Goal: Information Seeking & Learning: Learn about a topic

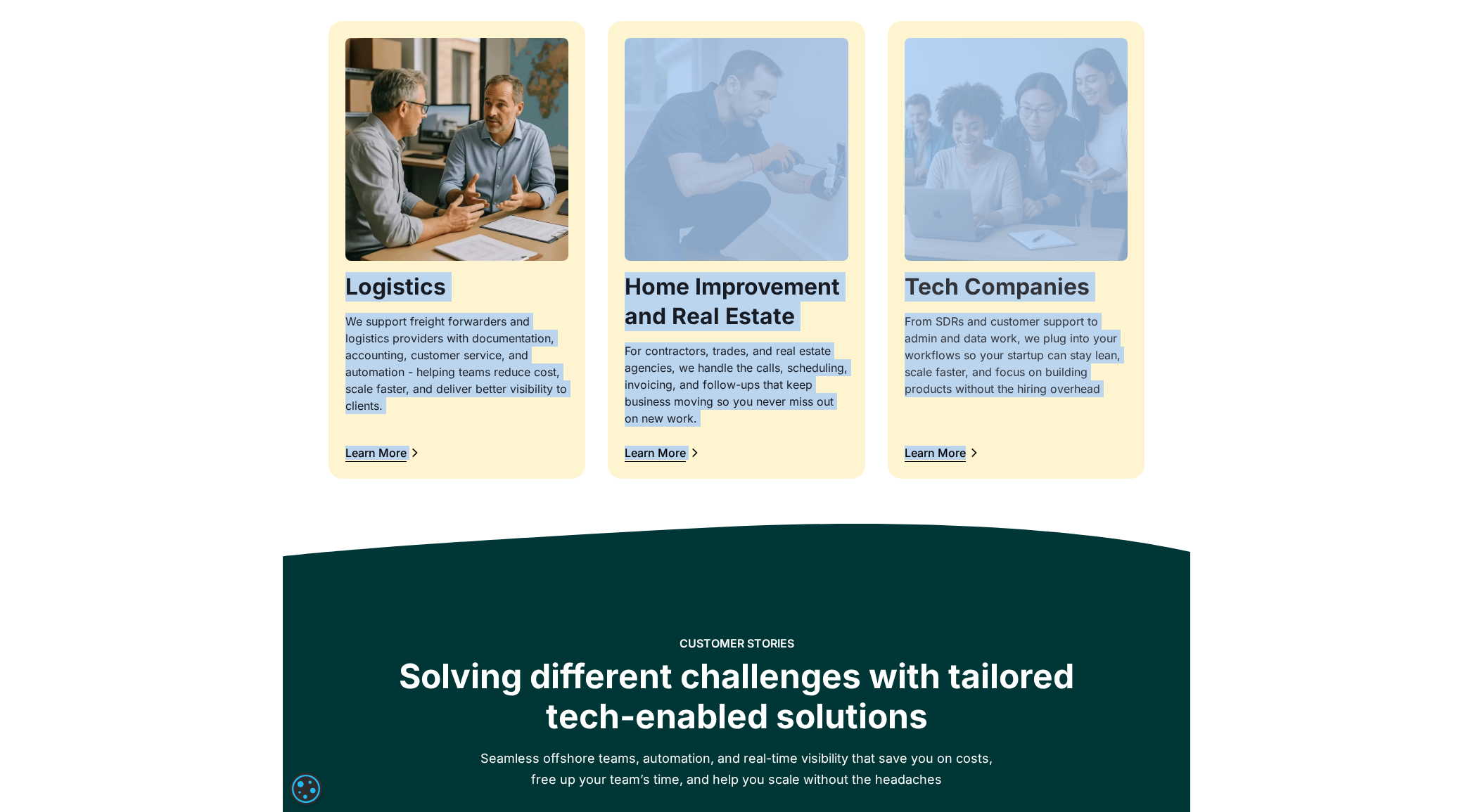
scroll to position [1426, 0]
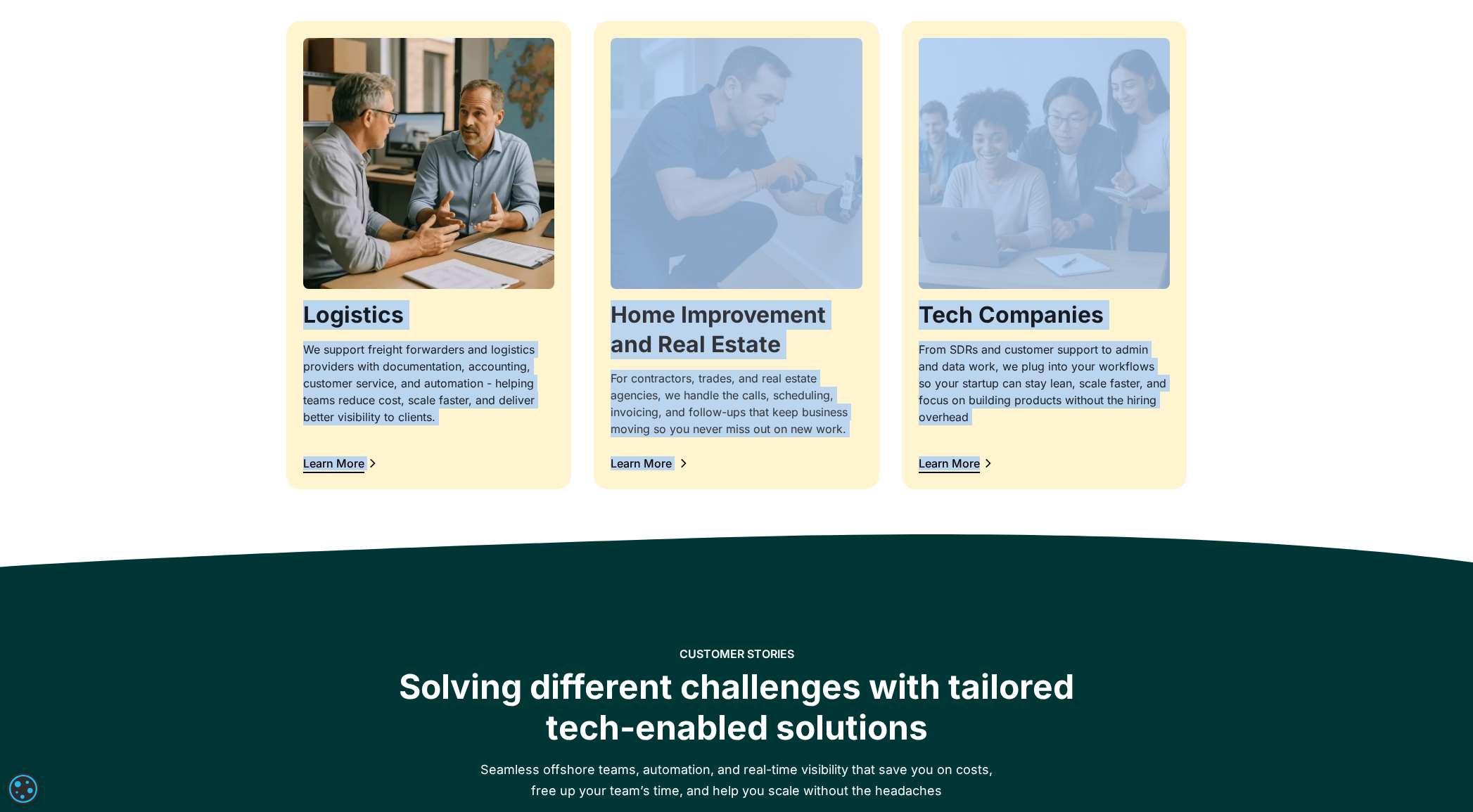
click at [659, 455] on div "Learn More" at bounding box center [648, 463] width 75 height 19
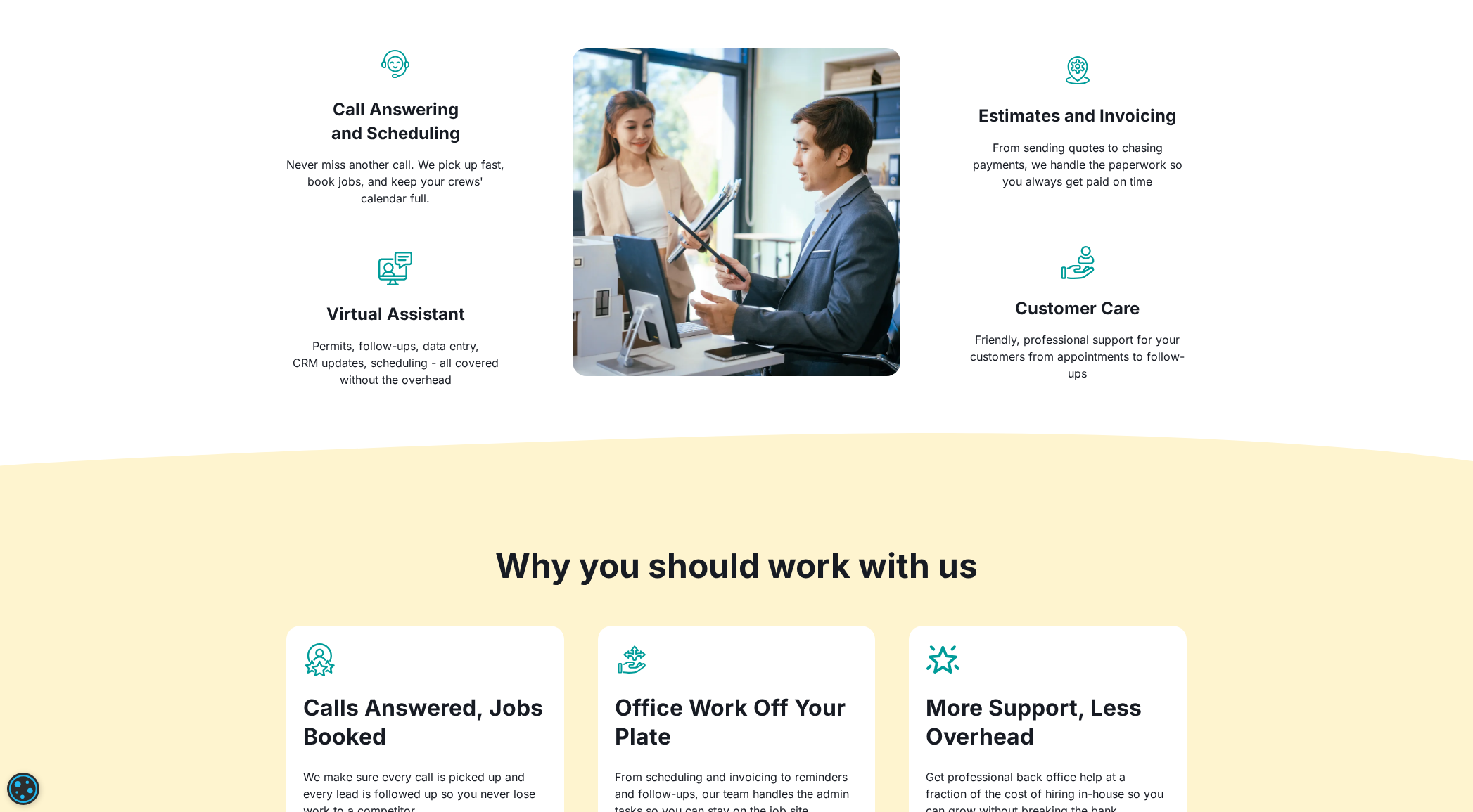
scroll to position [866, 0]
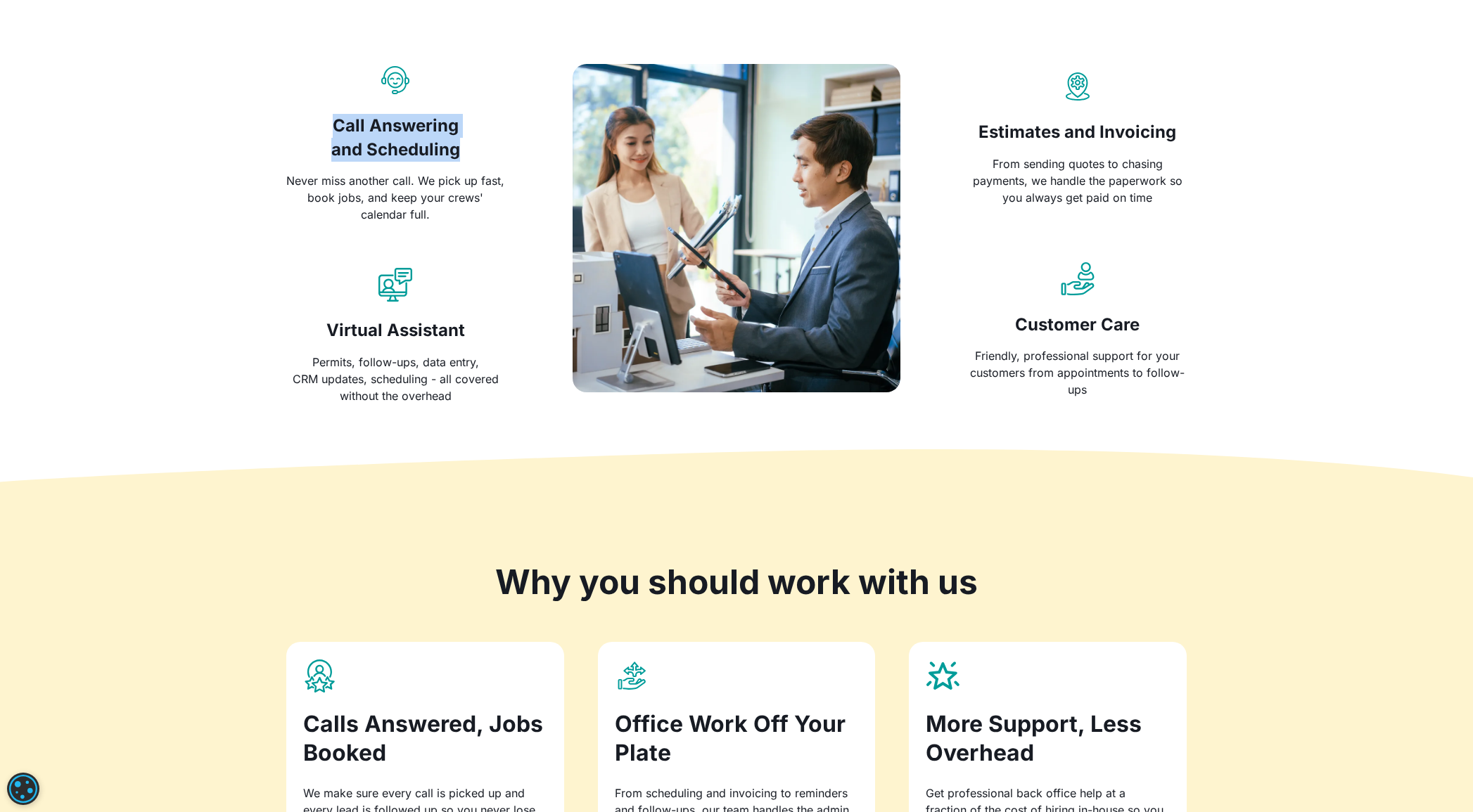
drag, startPoint x: 481, startPoint y: 150, endPoint x: 325, endPoint y: 122, distance: 158.5
click at [325, 122] on h3 "Call Answering and Scheduling" at bounding box center [396, 138] width 219 height 47
copy h3 "Call Answering and Scheduling"
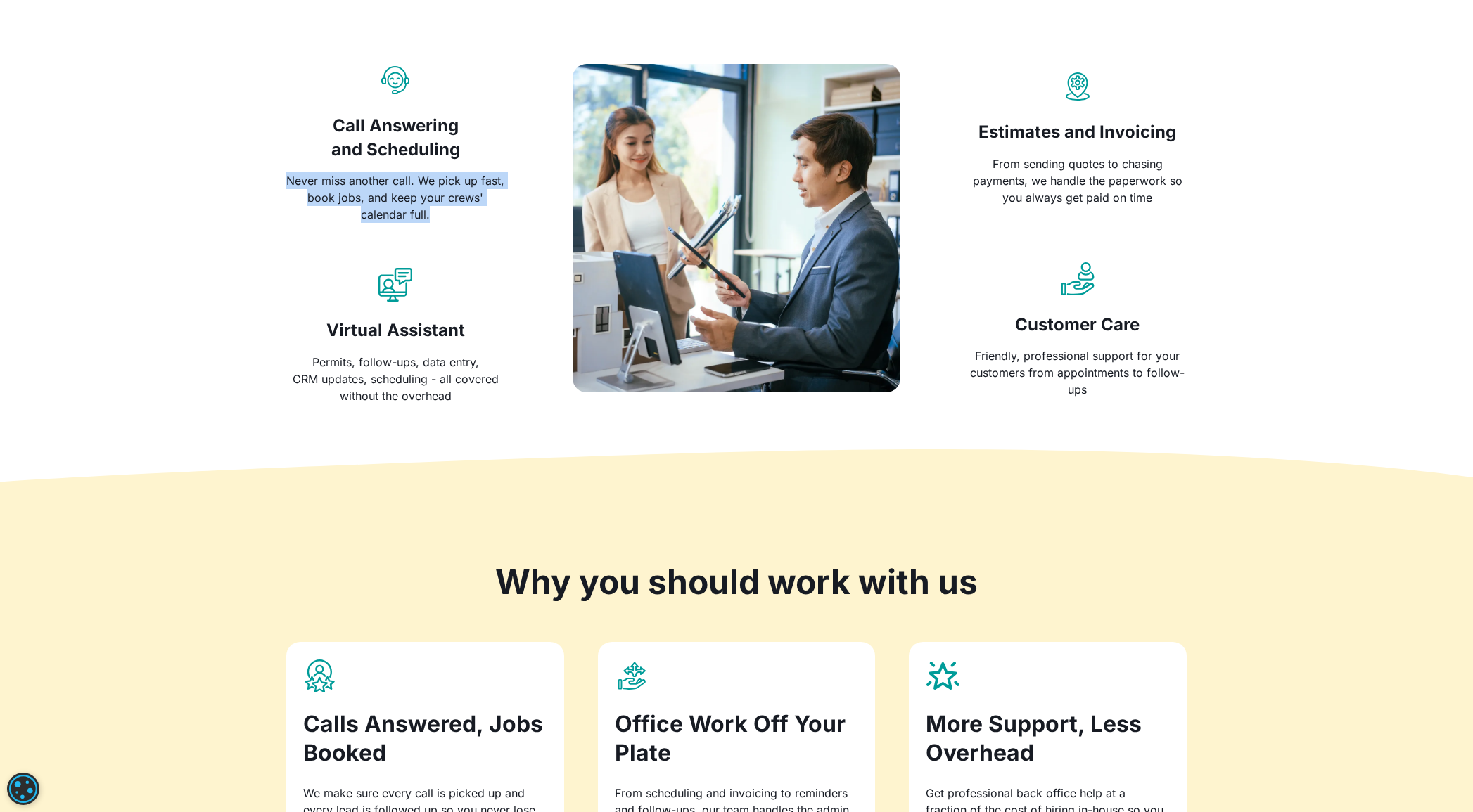
drag, startPoint x: 445, startPoint y: 219, endPoint x: 274, endPoint y: 174, distance: 176.8
click at [274, 174] on div "Outsource the Office Work. Focus on the Job Site. We combine smart AI with awes…" at bounding box center [736, 132] width 1473 height 702
copy div "Never miss another call. We pick up fast, book jobs, and keep your crews' calen…"
click at [449, 398] on div "Permits, follow-ups, data entry, CRM updates, scheduling - all covered without …" at bounding box center [396, 379] width 219 height 51
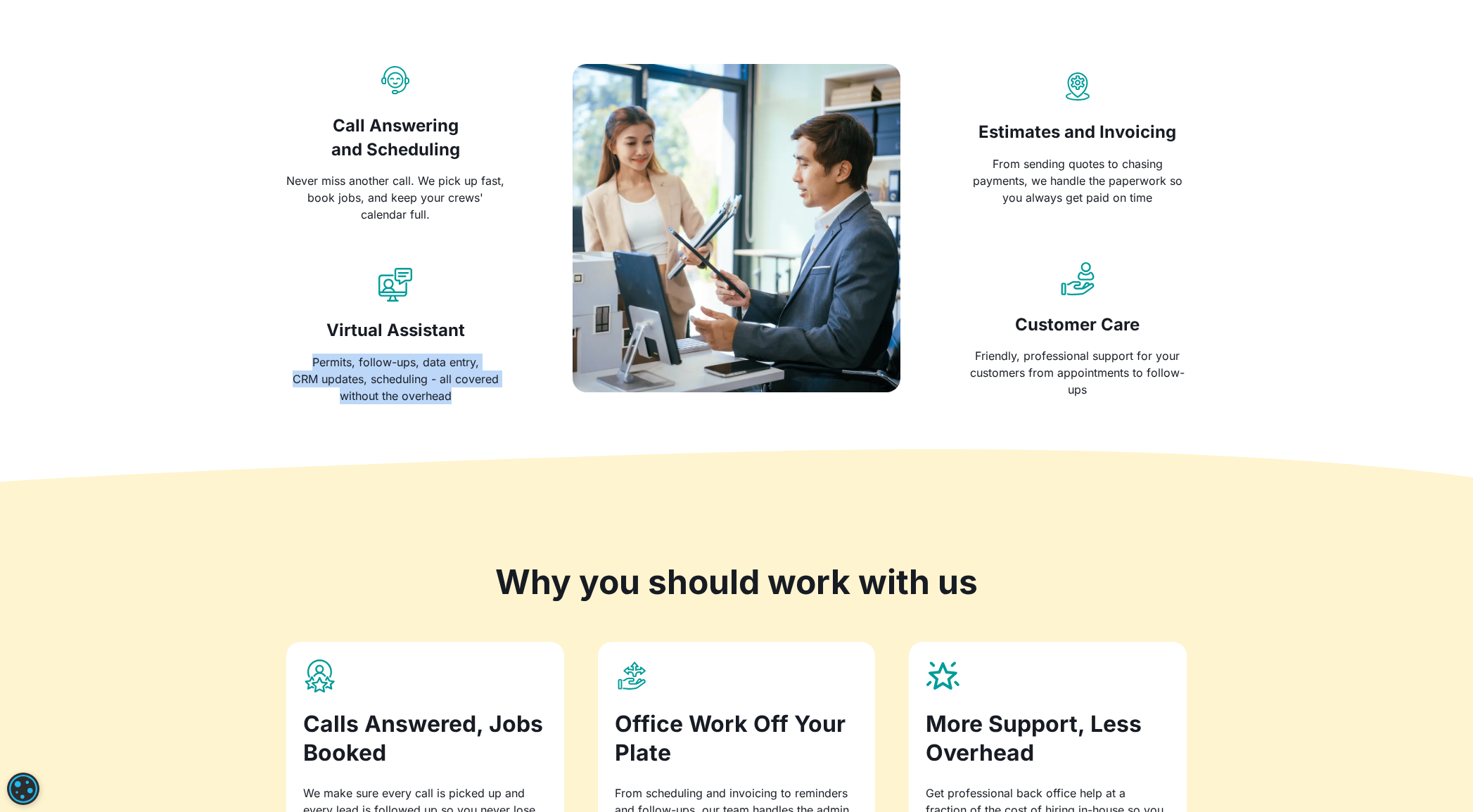
drag, startPoint x: 463, startPoint y: 395, endPoint x: 307, endPoint y: 360, distance: 159.9
click at [307, 360] on div "Permits, follow-ups, data entry, CRM updates, scheduling - all covered without …" at bounding box center [396, 379] width 219 height 51
copy div "Permits, follow-ups, data entry, CRM updates, scheduling - all covered without …"
click at [1044, 174] on div "From sending quotes to chasing payments, we handle the paperwork so you always …" at bounding box center [1077, 181] width 219 height 51
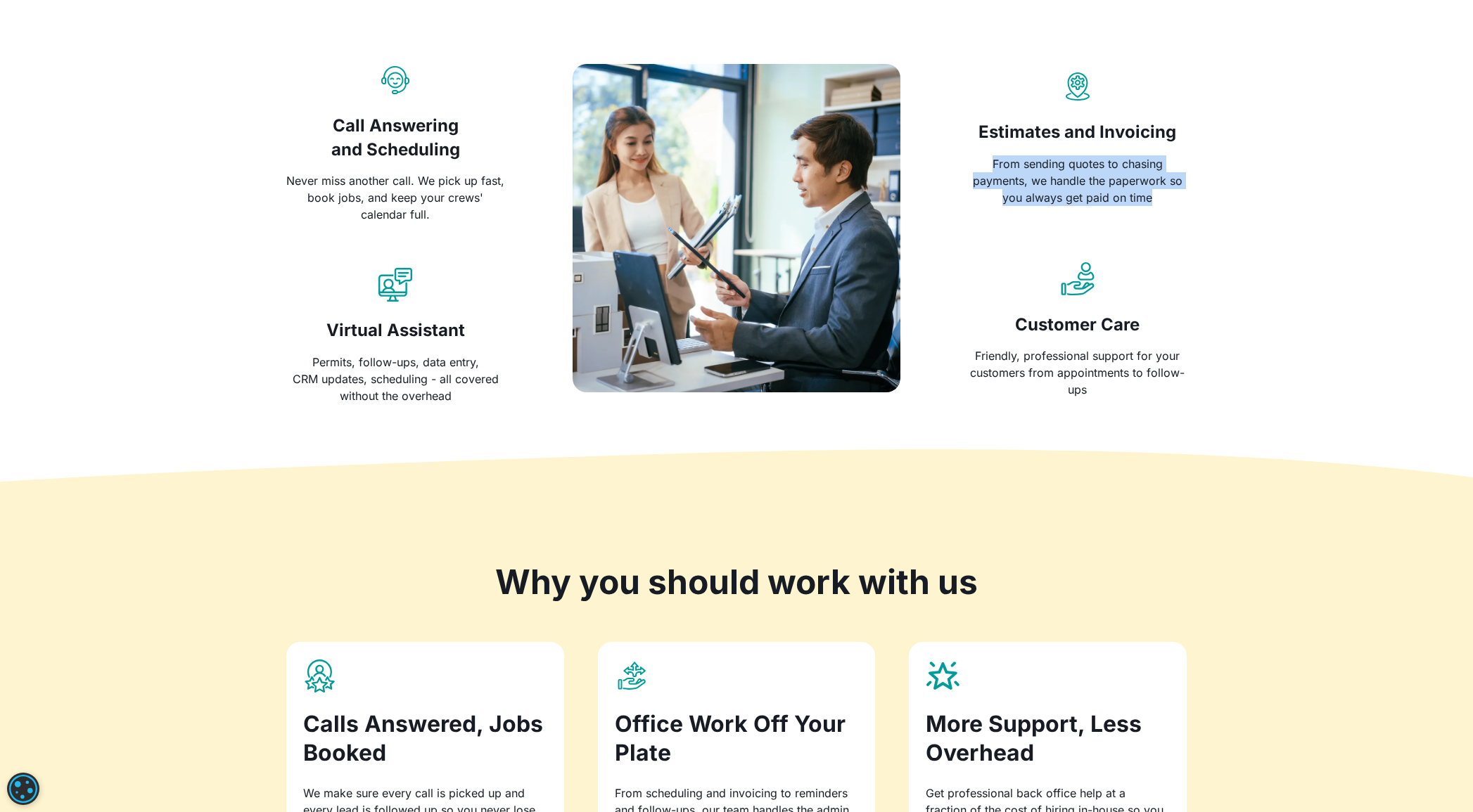
drag, startPoint x: 990, startPoint y: 162, endPoint x: 1164, endPoint y: 199, distance: 177.9
click at [1164, 199] on div "From sending quotes to chasing payments, we handle the paperwork so you always …" at bounding box center [1077, 181] width 219 height 51
copy div "From sending quotes to chasing payments, we handle the paperwork so you always …"
click at [1170, 473] on icon at bounding box center [743, 466] width 1540 height 34
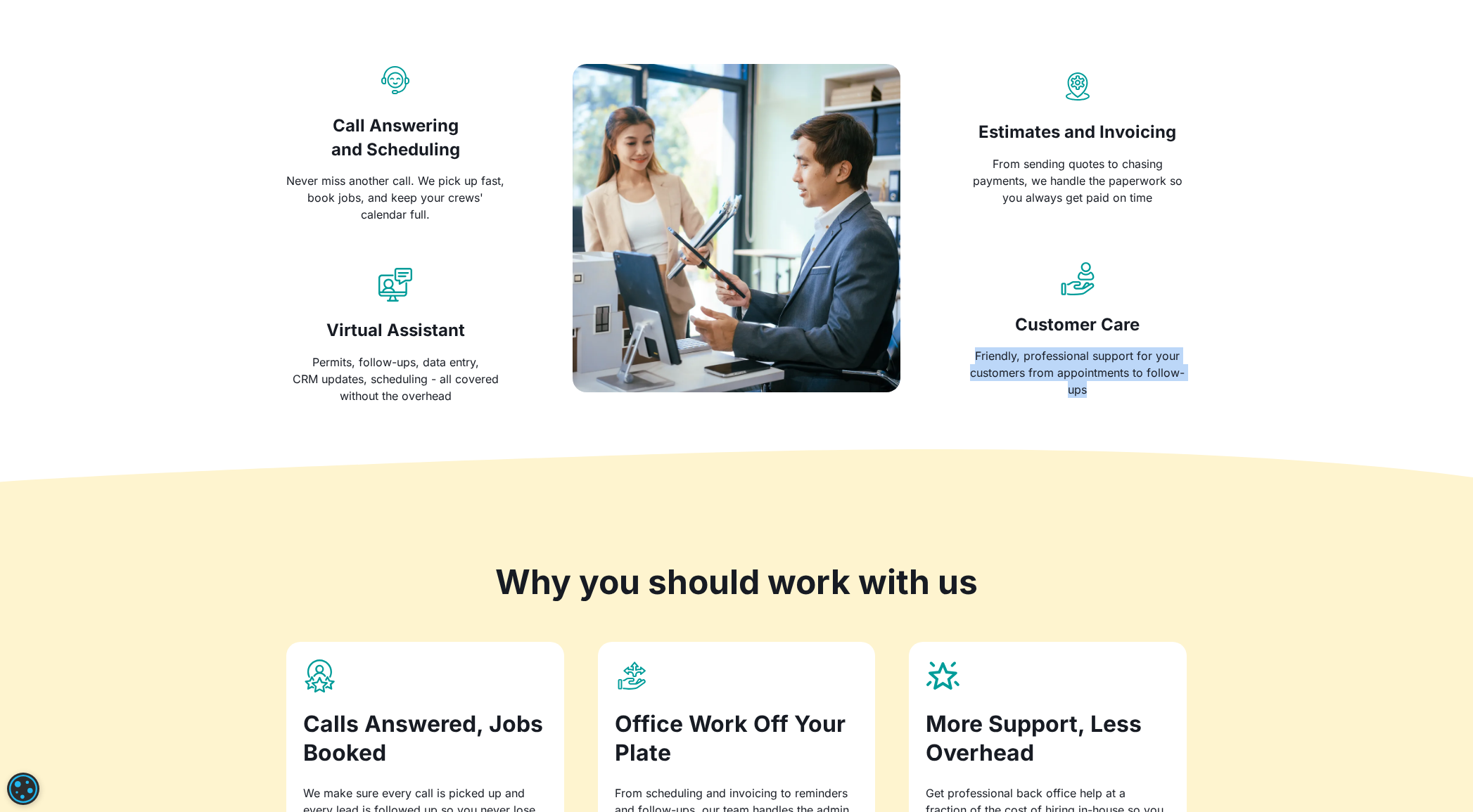
drag, startPoint x: 1111, startPoint y: 395, endPoint x: 967, endPoint y: 358, distance: 148.7
click at [968, 358] on div "Friendly, professional support for your customers from appointments to follow-u…" at bounding box center [1077, 372] width 219 height 51
copy div "Friendly, professional support for your customers from appointments to follow-u…"
